Goal: Communication & Community: Answer question/provide support

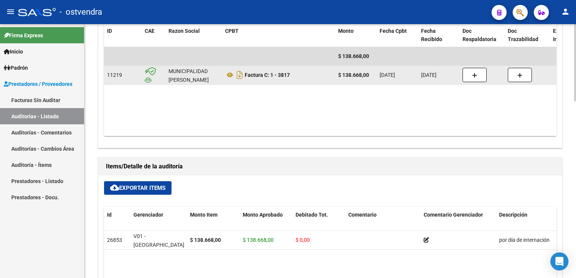
scroll to position [339, 0]
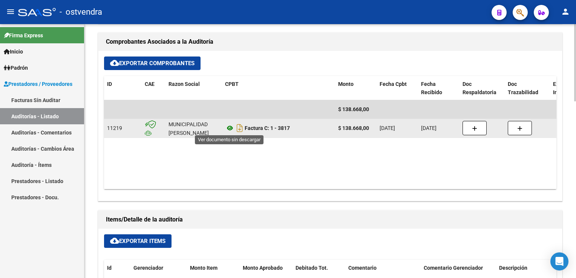
click at [229, 127] on icon at bounding box center [230, 128] width 10 height 9
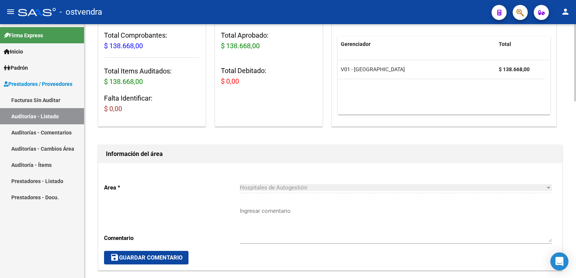
scroll to position [0, 0]
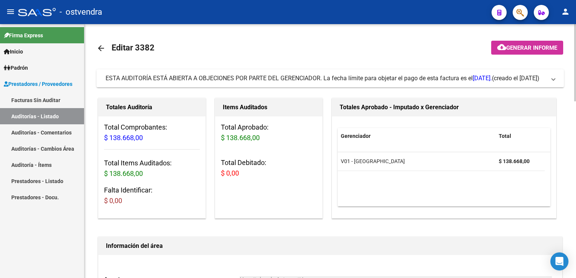
drag, startPoint x: 548, startPoint y: 79, endPoint x: 480, endPoint y: 100, distance: 71.2
click at [548, 79] on span "ESTA AUDITORÍA ESTÁ ABIERTA A OBJECIONES POR PARTE DEL GERENCIADOR. La fecha lí…" at bounding box center [329, 78] width 446 height 8
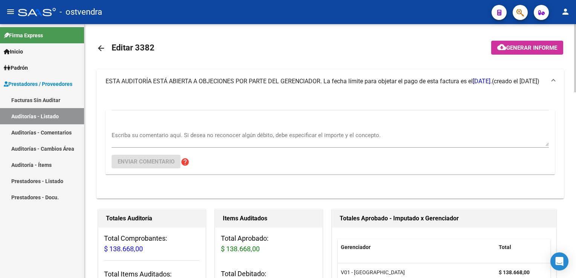
click at [158, 130] on div "Escriba su comentario aquí. Si desea no reconocer algún débito, debe especifica…" at bounding box center [330, 136] width 437 height 23
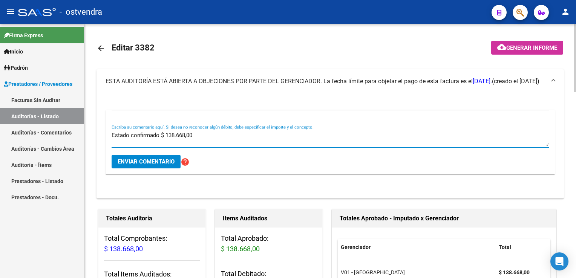
type textarea "Estado confirmado $ 138.668,00"
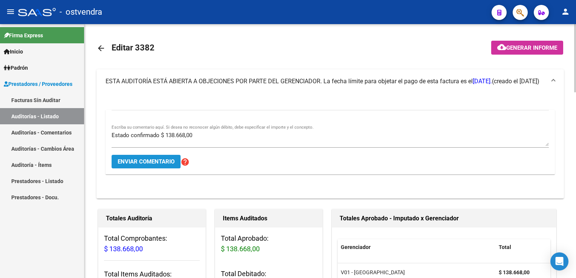
click at [146, 161] on span "Enviar comentario" at bounding box center [146, 161] width 57 height 7
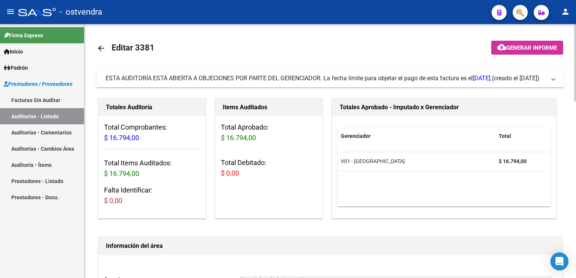
click at [540, 81] on span "(creado el [DATE])" at bounding box center [516, 78] width 48 height 8
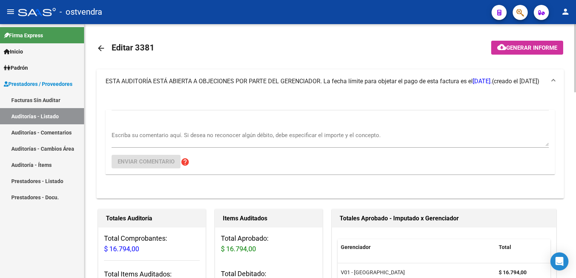
click at [168, 129] on div "Escriba su comentario aquí. Si desea no reconocer algún débito, debe especifica…" at bounding box center [330, 136] width 437 height 23
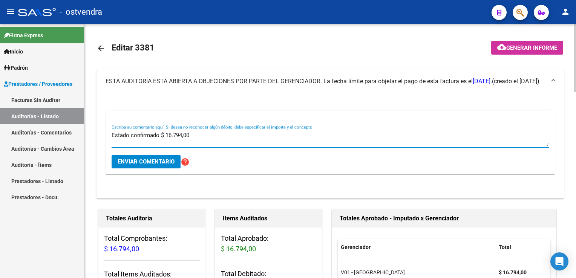
scroll to position [38, 0]
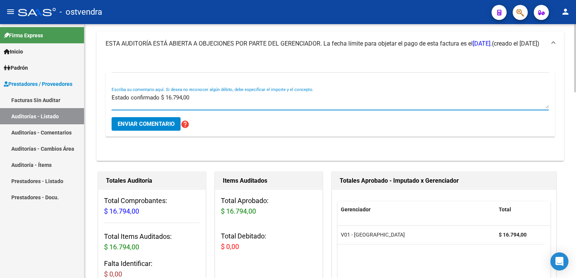
type textarea "Estado confirmado $ 16.794,00"
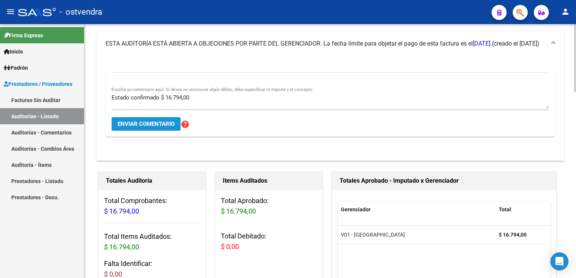
click at [152, 123] on span "Enviar comentario" at bounding box center [146, 124] width 57 height 7
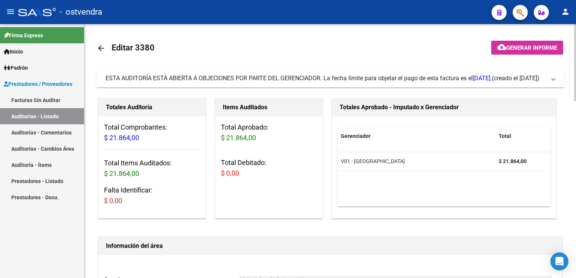
click at [554, 77] on span at bounding box center [553, 78] width 3 height 8
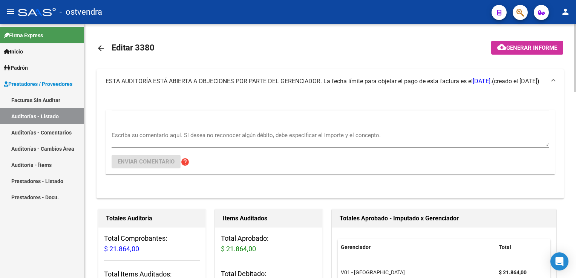
click at [157, 139] on textarea "Escriba su comentario aquí. Si desea no reconocer algún débito, debe especifica…" at bounding box center [330, 138] width 437 height 15
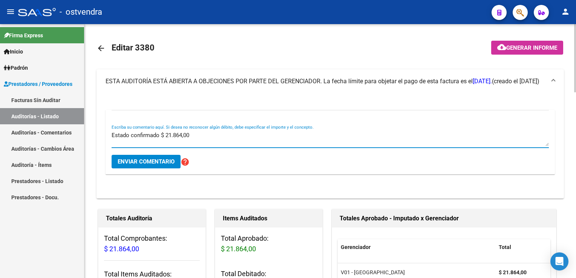
type textarea "Estado confirmado $ 21.864,00"
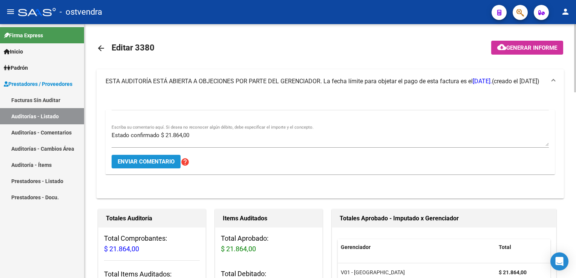
click at [146, 163] on span "Enviar comentario" at bounding box center [146, 161] width 57 height 7
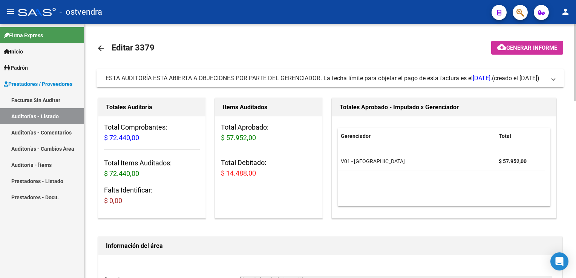
click at [556, 80] on mat-expansion-panel-header "ESTA AUDITORÍA ESTÁ ABIERTA A OBJECIONES POR PARTE DEL GERENCIADOR. La fecha lí…" at bounding box center [331, 78] width 468 height 18
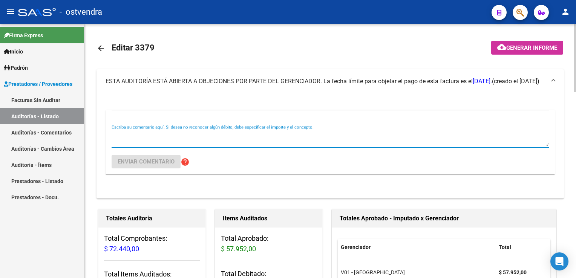
click at [149, 135] on textarea "Escriba su comentario aquí. Si desea no reconocer algún débito, debe especifica…" at bounding box center [330, 138] width 437 height 15
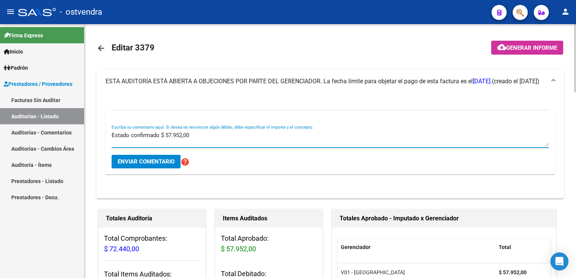
type textarea "Estado confirmado $ 57.952,00"
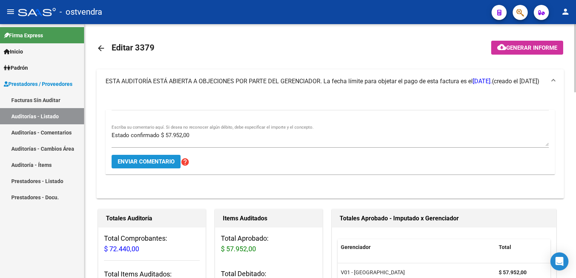
click at [149, 160] on span "Enviar comentario" at bounding box center [146, 161] width 57 height 7
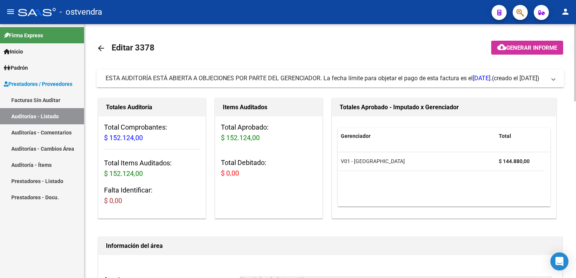
click at [554, 79] on span at bounding box center [553, 78] width 3 height 8
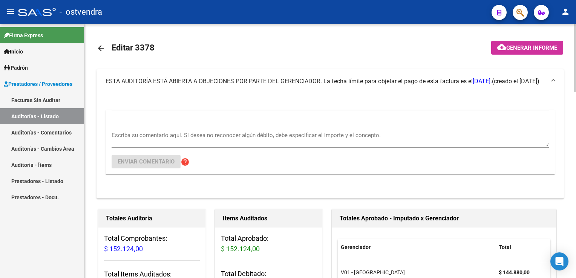
click at [152, 137] on textarea "Escriba su comentario aquí. Si desea no reconocer algún débito, debe especifica…" at bounding box center [330, 138] width 437 height 15
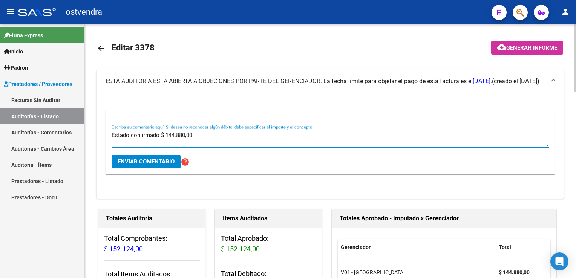
type textarea "Estado confirmado $ 144.880,00"
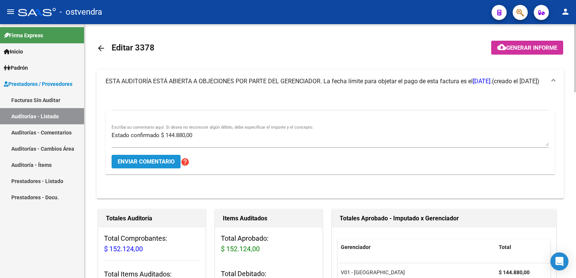
click at [142, 162] on span "Enviar comentario" at bounding box center [146, 161] width 57 height 7
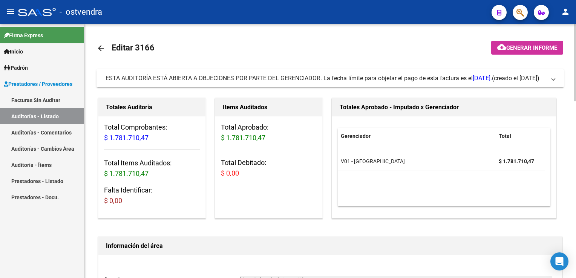
click at [549, 80] on span "ESTA AUDITORÍA ESTÁ ABIERTA A OBJECIONES POR PARTE DEL GERENCIADOR. La fecha lí…" at bounding box center [329, 78] width 446 height 8
click at [548, 80] on span "ESTA AUDITORÍA ESTÁ ABIERTA A OBJECIONES POR PARTE DEL GERENCIADOR. La fecha lí…" at bounding box center [329, 78] width 446 height 8
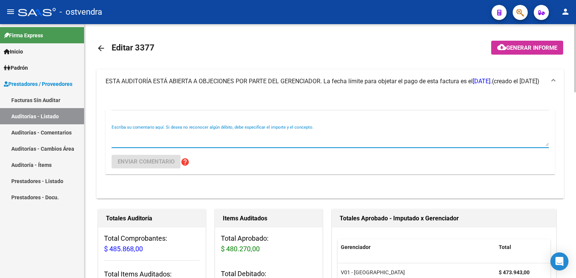
click at [132, 133] on textarea "Escriba su comentario aquí. Si desea no reconocer algún débito, debe especifica…" at bounding box center [330, 138] width 437 height 15
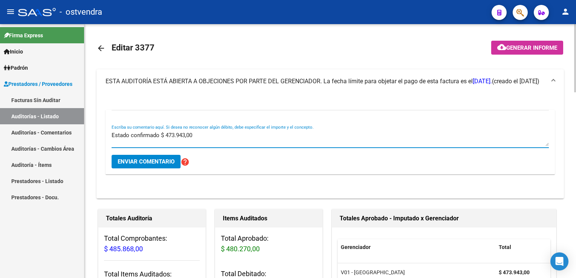
type textarea "Estado confirmado $ 473.943,00"
click at [155, 162] on span "Enviar comentario" at bounding box center [146, 161] width 57 height 7
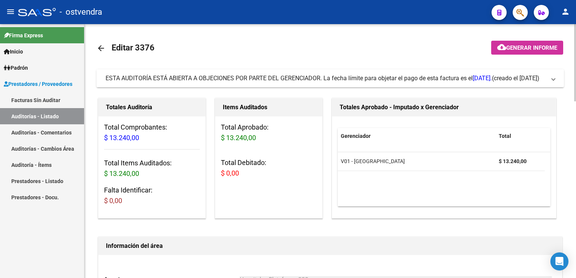
click at [559, 81] on mat-expansion-panel-header "ESTA AUDITORÍA ESTÁ ABIERTA A OBJECIONES POR PARTE DEL GERENCIADOR. La fecha lí…" at bounding box center [331, 78] width 468 height 18
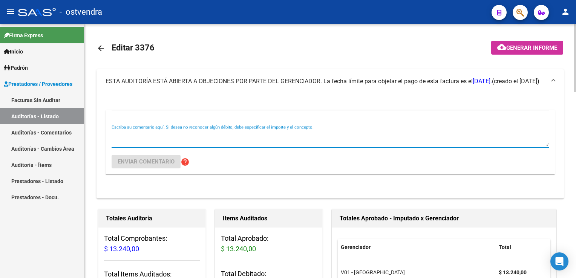
click at [207, 133] on textarea "Escriba su comentario aquí. Si desea no reconocer algún débito, debe especifica…" at bounding box center [330, 138] width 437 height 15
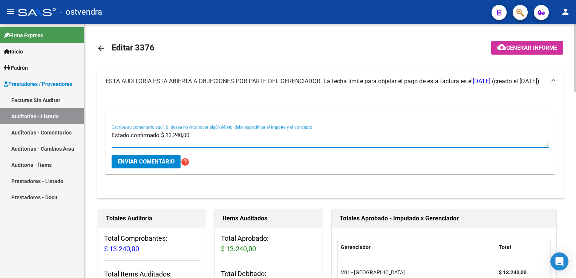
type textarea "Estado confirmado $ 13.240,00"
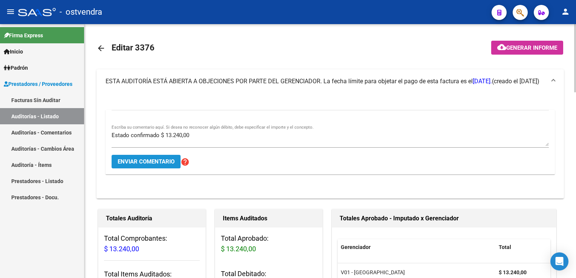
click at [130, 164] on span "Enviar comentario" at bounding box center [146, 161] width 57 height 7
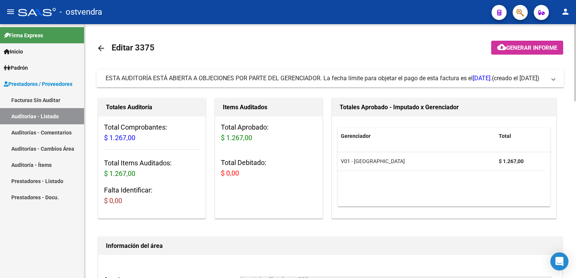
drag, startPoint x: 555, startPoint y: 78, endPoint x: 511, endPoint y: 99, distance: 49.4
click at [555, 78] on span at bounding box center [553, 78] width 3 height 8
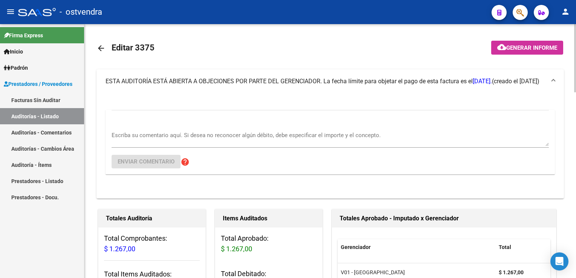
click at [226, 138] on textarea "Escriba su comentario aquí. Si desea no reconocer algún débito, debe especifica…" at bounding box center [330, 138] width 437 height 15
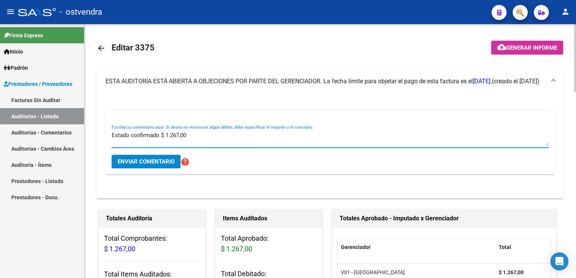
type textarea "Estado confirmado $ 1.267,00"
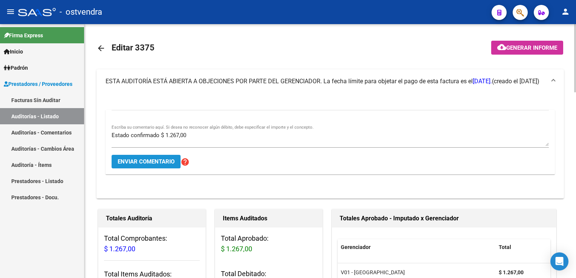
click at [127, 159] on span "Enviar comentario" at bounding box center [146, 161] width 57 height 7
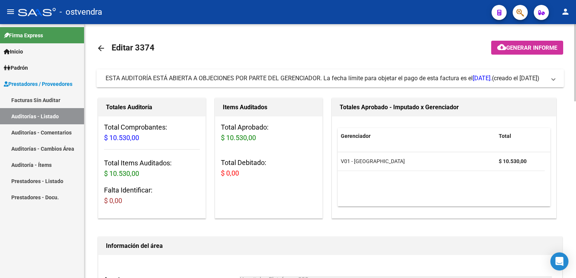
click at [554, 79] on span at bounding box center [553, 78] width 3 height 8
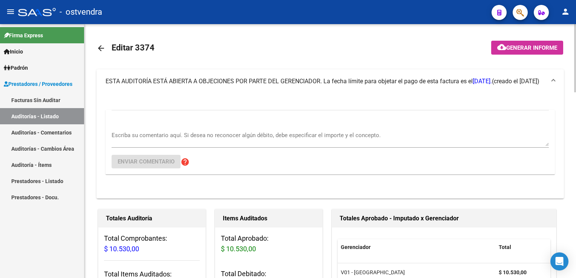
click at [152, 135] on textarea "Escriba su comentario aquí. Si desea no reconocer algún débito, debe especifica…" at bounding box center [330, 138] width 437 height 15
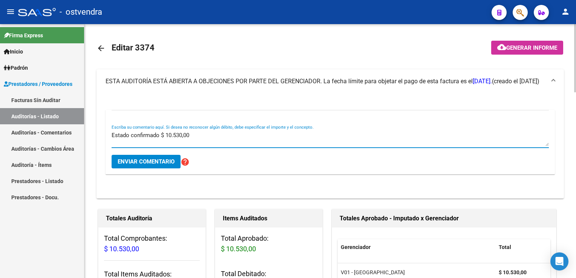
type textarea "Estado confirmado $ 10.530,00"
click at [151, 157] on button "Enviar comentario" at bounding box center [146, 162] width 69 height 14
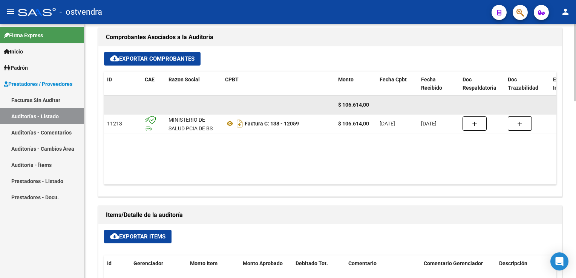
scroll to position [317, 0]
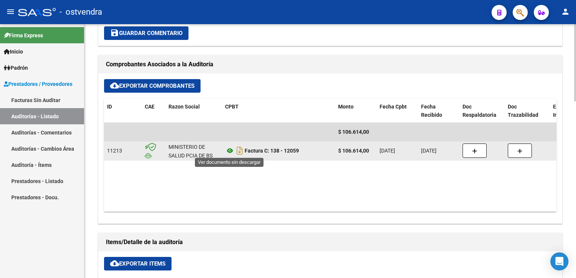
click at [229, 150] on icon at bounding box center [230, 150] width 10 height 9
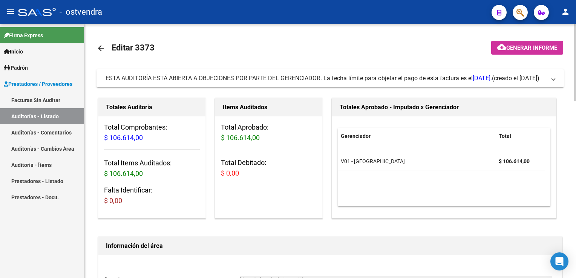
scroll to position [0, 0]
drag, startPoint x: 555, startPoint y: 81, endPoint x: 511, endPoint y: 88, distance: 44.8
click at [554, 81] on mat-expansion-panel-header "ESTA AUDITORÍA ESTÁ ABIERTA A OBJECIONES POR PARTE DEL GERENCIADOR. La fecha lí…" at bounding box center [331, 78] width 468 height 18
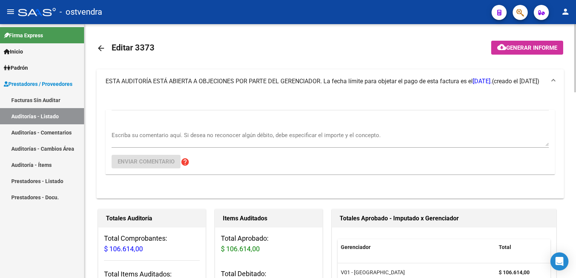
click at [211, 135] on textarea "Escriba su comentario aquí. Si desea no reconocer algún débito, debe especifica…" at bounding box center [330, 138] width 437 height 15
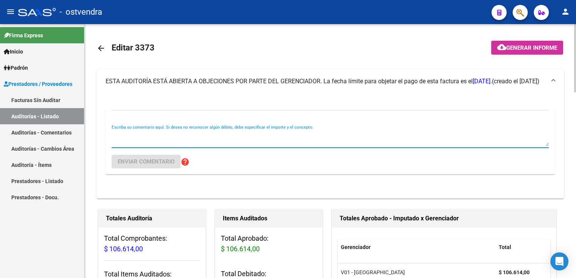
type textarea "e"
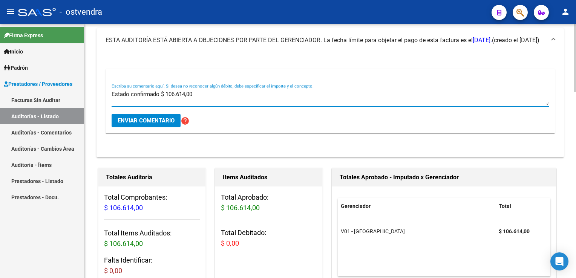
scroll to position [38, 0]
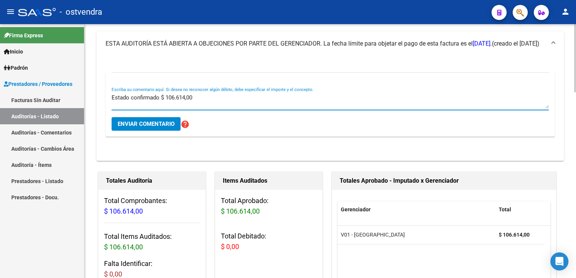
type textarea "Estado confirmado $ 106.614,00"
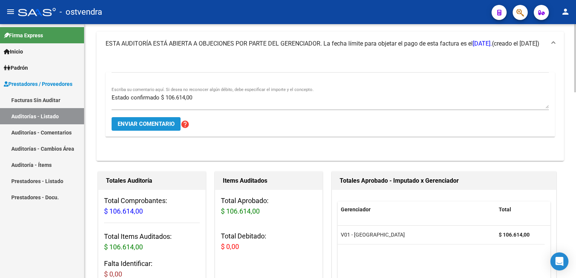
click at [137, 125] on span "Enviar comentario" at bounding box center [146, 124] width 57 height 7
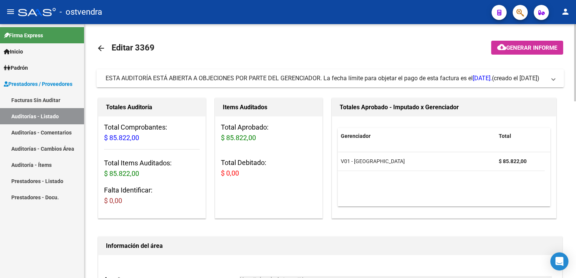
click at [551, 77] on span "ESTA AUDITORÍA ESTÁ ABIERTA A OBJECIONES POR PARTE DEL GERENCIADOR. La fecha lí…" at bounding box center [329, 78] width 446 height 8
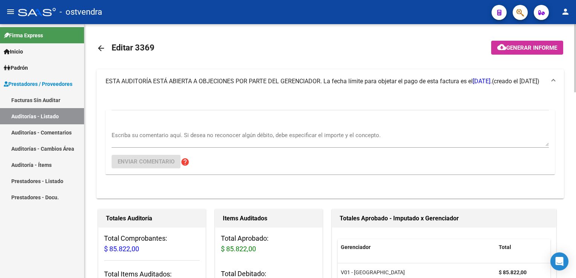
click at [163, 138] on textarea "Escriba su comentario aquí. Si desea no reconocer algún débito, debe especifica…" at bounding box center [330, 138] width 437 height 15
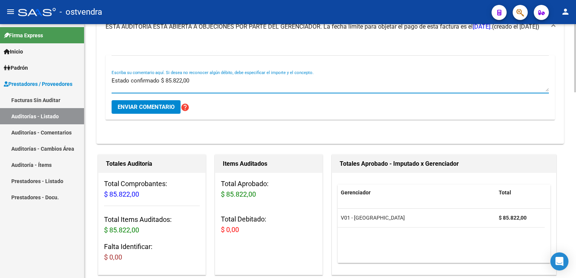
scroll to position [75, 0]
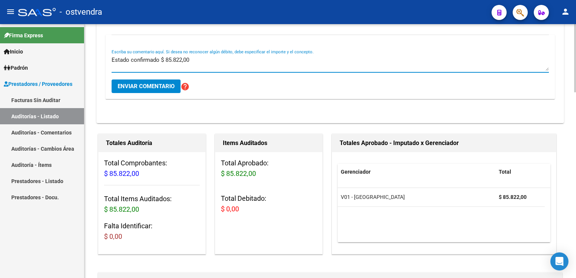
type textarea "Estado confirmado $ 85.822,00"
click at [152, 87] on span "Enviar comentario" at bounding box center [146, 86] width 57 height 7
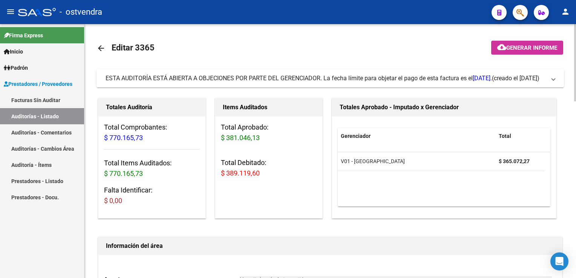
click at [558, 81] on mat-expansion-panel-header "ESTA AUDITORÍA ESTÁ ABIERTA A OBJECIONES POR PARTE DEL GERENCIADOR. La fecha lí…" at bounding box center [331, 78] width 468 height 18
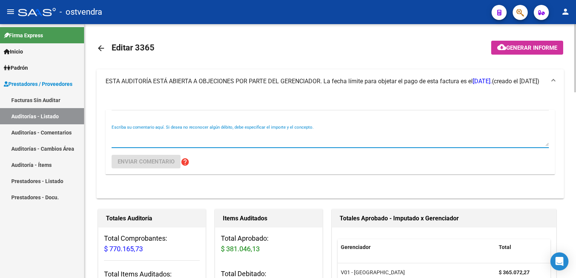
click at [215, 137] on textarea "Escriba su comentario aquí. Si desea no reconocer algún débito, debe especifica…" at bounding box center [330, 138] width 437 height 15
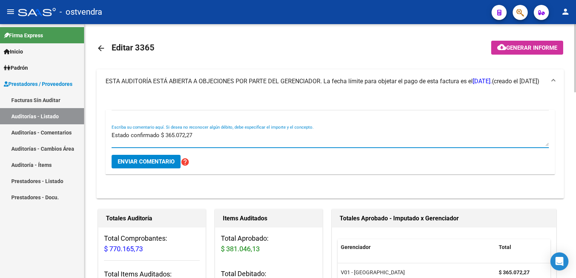
type textarea "Estado confirmado $ 365.072,27"
click at [141, 160] on span "Enviar comentario" at bounding box center [146, 161] width 57 height 7
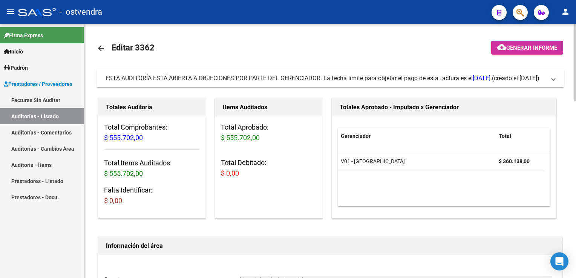
click at [558, 80] on mat-expansion-panel-header "ESTA AUDITORÍA ESTÁ ABIERTA A OBJECIONES POR PARTE DEL GERENCIADOR. La fecha lí…" at bounding box center [331, 78] width 468 height 18
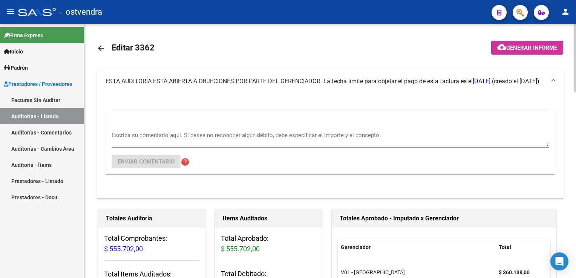
click at [176, 132] on textarea "Escriba su comentario aquí. Si desea no reconocer algún débito, debe especifica…" at bounding box center [330, 138] width 437 height 15
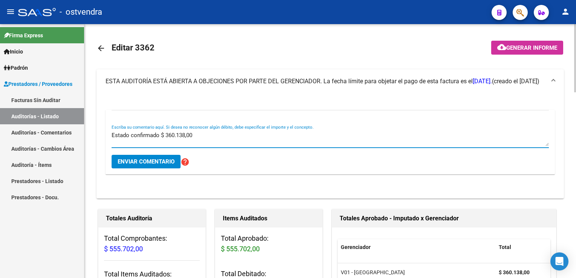
type textarea "Estado confirmado $ 360.138,00"
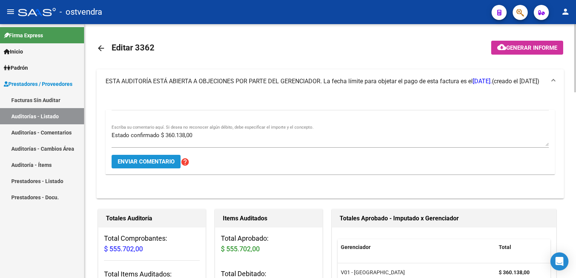
click at [162, 168] on div "Estado confirmado $ 360.138,00 Escriba su comentario aquí. Si desea no reconoce…" at bounding box center [330, 142] width 437 height 64
click at [151, 166] on button "Enviar comentario" at bounding box center [146, 162] width 69 height 14
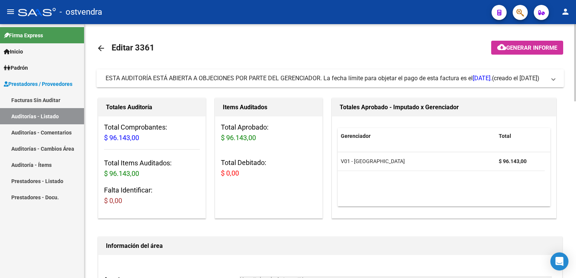
click at [550, 81] on span "ESTA AUDITORÍA ESTÁ ABIERTA A OBJECIONES POR PARTE DEL GERENCIADOR. La fecha lí…" at bounding box center [329, 78] width 446 height 8
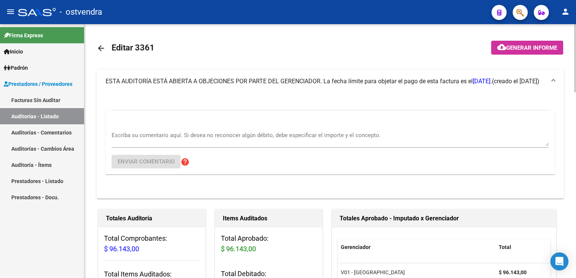
click at [146, 124] on div "Escriba su comentario aquí. Si desea no reconocer algún débito, debe especifica…" at bounding box center [330, 142] width 437 height 64
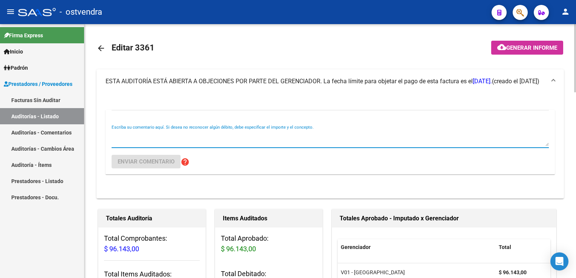
click at [143, 137] on textarea "Escriba su comentario aquí. Si desea no reconocer algún débito, debe especifica…" at bounding box center [330, 138] width 437 height 15
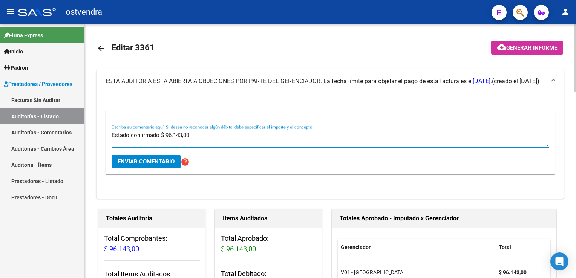
type textarea "Estado confirmado $ 96.143,00"
click at [158, 163] on span "Enviar comentario" at bounding box center [146, 161] width 57 height 7
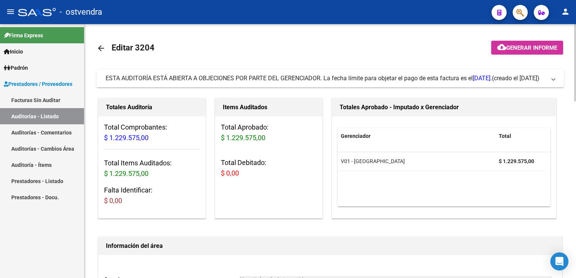
click at [554, 81] on span at bounding box center [553, 78] width 3 height 8
click at [548, 78] on span "ESTA AUDITORÍA ESTÁ ABIERTA A OBJECIONES POR PARTE DEL GERENCIADOR. La fecha lí…" at bounding box center [329, 78] width 446 height 8
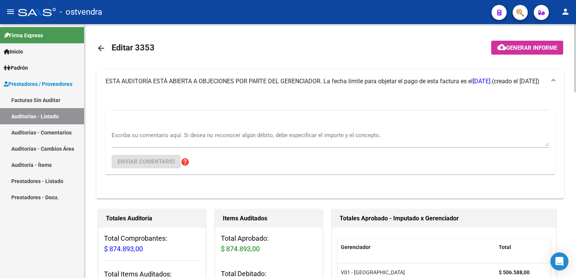
click at [133, 129] on div "Escriba su comentario aquí. Si desea no reconocer algún débito, debe especifica…" at bounding box center [330, 136] width 437 height 23
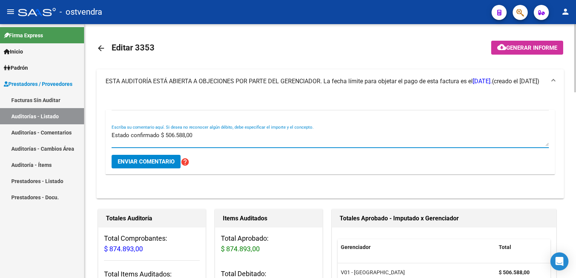
type textarea "Estado confirmado $ 506.588,00"
click at [158, 160] on span "Enviar comentario" at bounding box center [146, 161] width 57 height 7
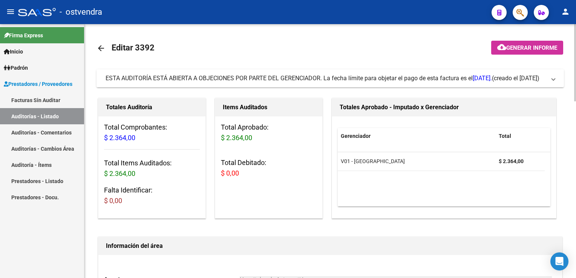
click at [554, 76] on span at bounding box center [553, 78] width 3 height 8
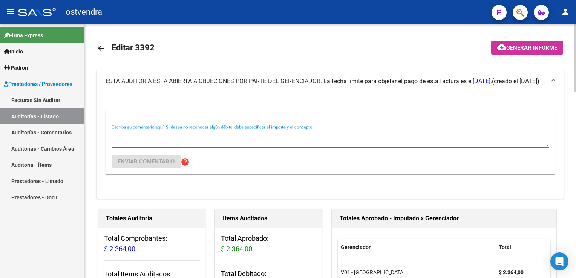
click at [210, 135] on textarea "Escriba su comentario aquí. Si desea no reconocer algún débito, debe especifica…" at bounding box center [330, 138] width 437 height 15
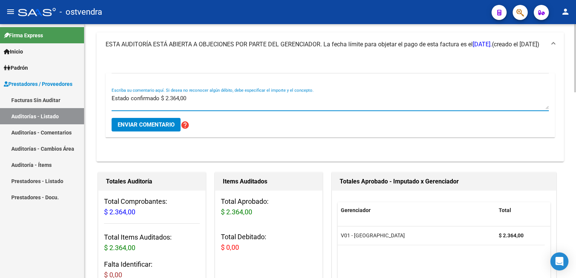
scroll to position [38, 0]
type textarea "Estado confirmado $ 2.364,00"
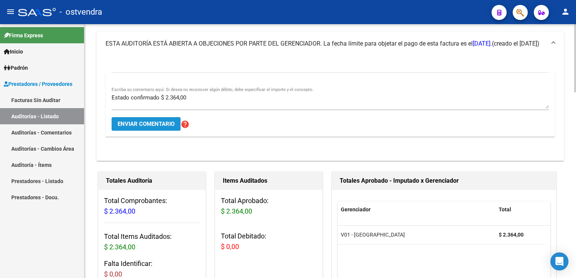
click at [150, 125] on span "Enviar comentario" at bounding box center [146, 124] width 57 height 7
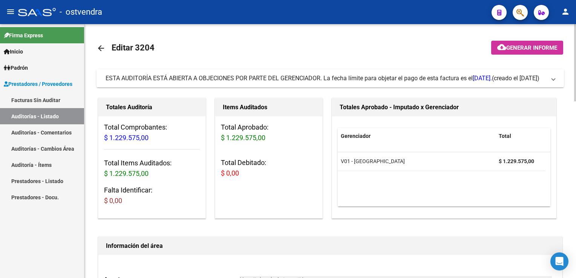
click at [551, 80] on span "ESTA AUDITORÍA ESTÁ ABIERTA A OBJECIONES POR PARTE DEL GERENCIADOR. La fecha lí…" at bounding box center [329, 78] width 446 height 8
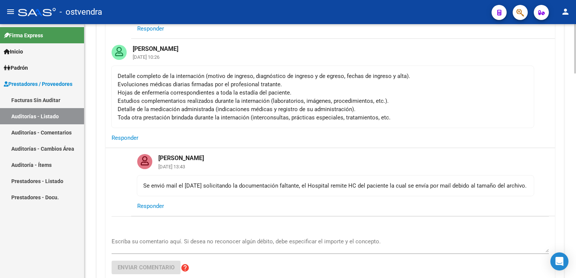
scroll to position [113, 0]
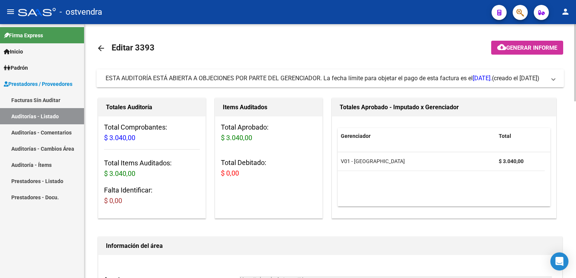
click at [556, 81] on mat-expansion-panel-header "ESTA AUDITORÍA ESTÁ ABIERTA A OBJECIONES POR PARTE DEL GERENCIADOR. La fecha lí…" at bounding box center [331, 78] width 468 height 18
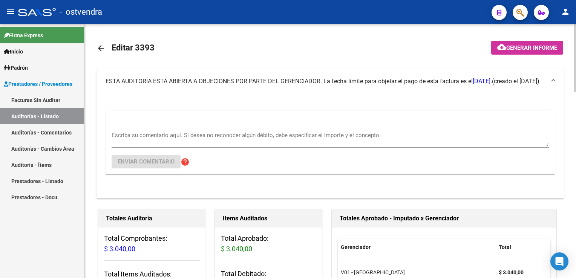
click at [227, 135] on textarea "Escriba su comentario aquí. Si desea no reconocer algún débito, debe especifica…" at bounding box center [330, 138] width 437 height 15
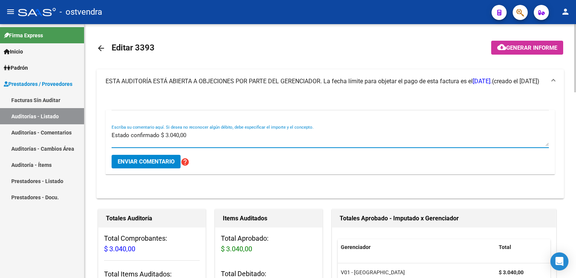
type textarea "Estado confirmado $ 3.040,00"
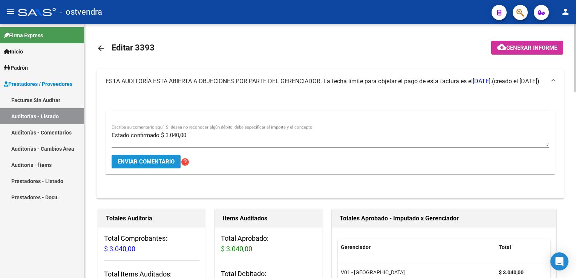
click at [154, 159] on span "Enviar comentario" at bounding box center [146, 161] width 57 height 7
